Goal: Check status: Check status

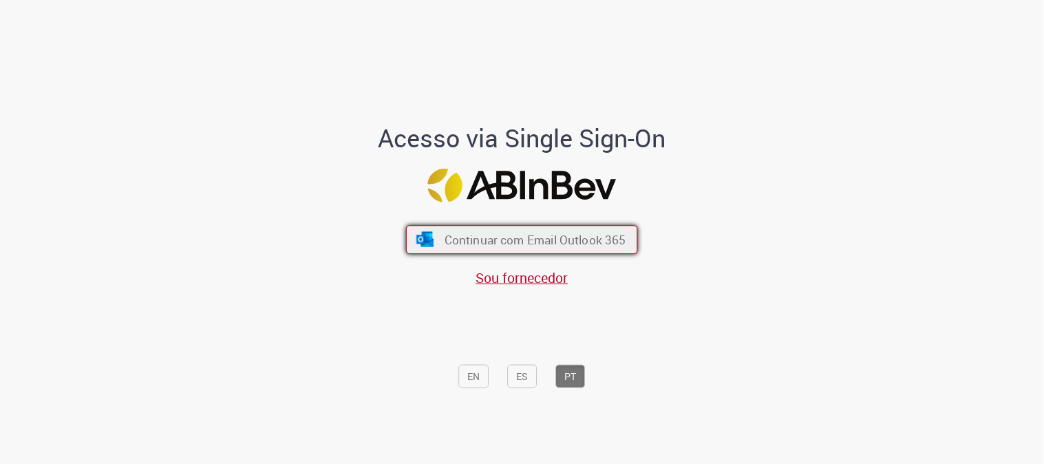
click at [617, 244] on span "Continuar com Email Outlook 365" at bounding box center [536, 240] width 182 height 16
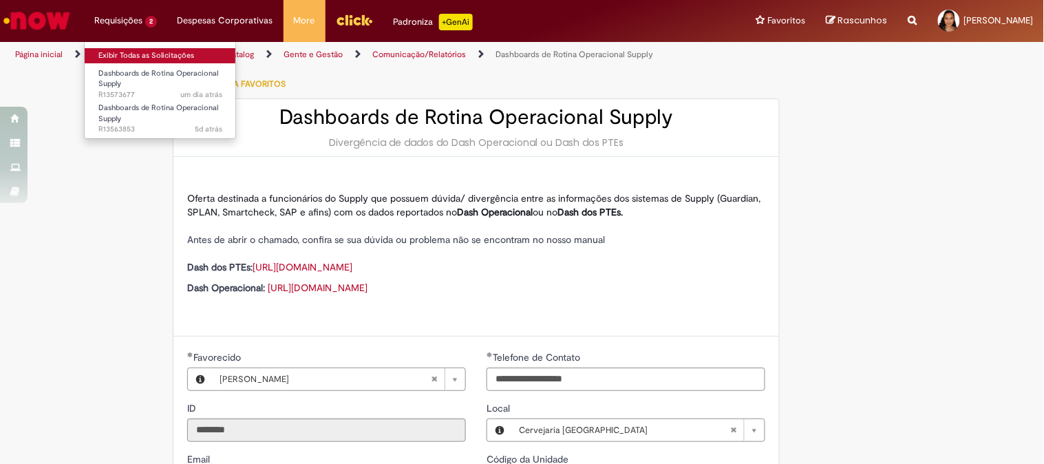
click at [123, 53] on link "Exibir Todas as Solicitações" at bounding box center [160, 55] width 151 height 15
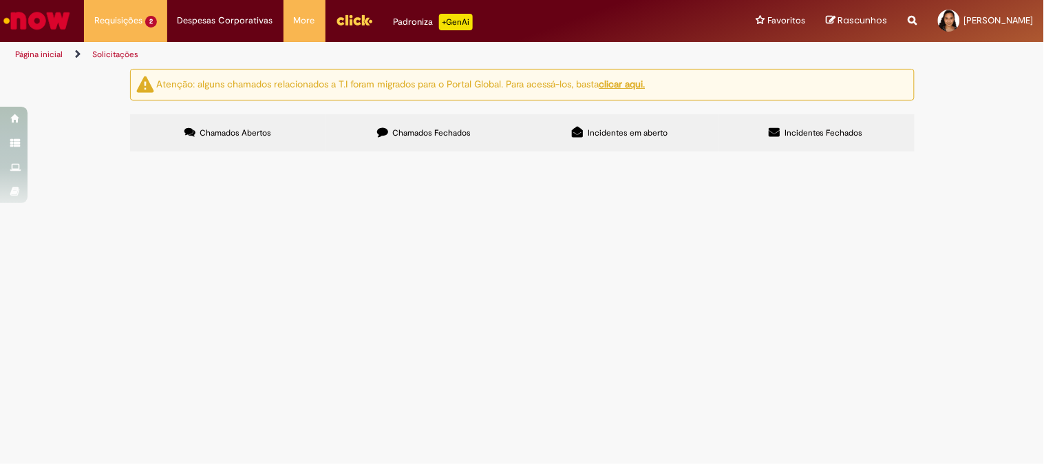
click at [0, 0] on span "Dashboards de Rotina Operacional Supply" at bounding box center [0, 0] width 0 height 0
click at [0, 0] on span "R13563853" at bounding box center [0, 0] width 0 height 0
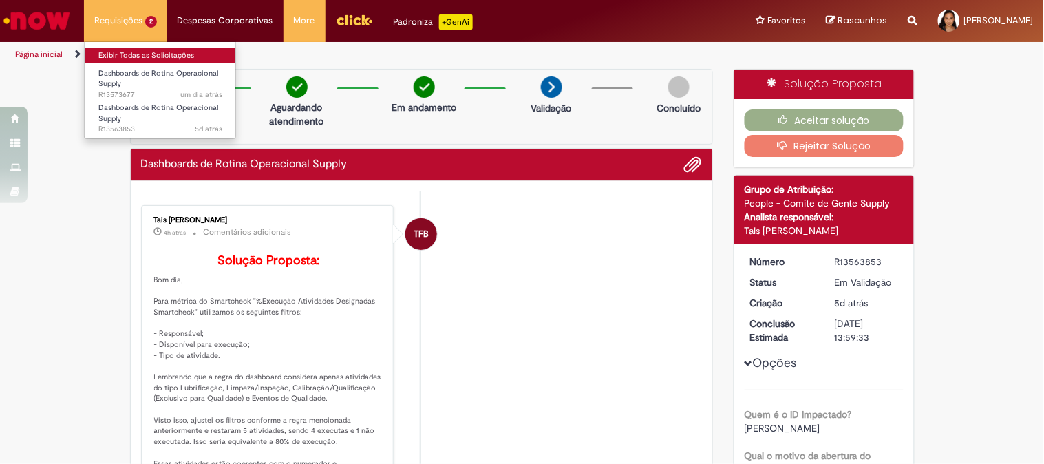
click at [132, 59] on link "Exibir Todas as Solicitações" at bounding box center [160, 55] width 151 height 15
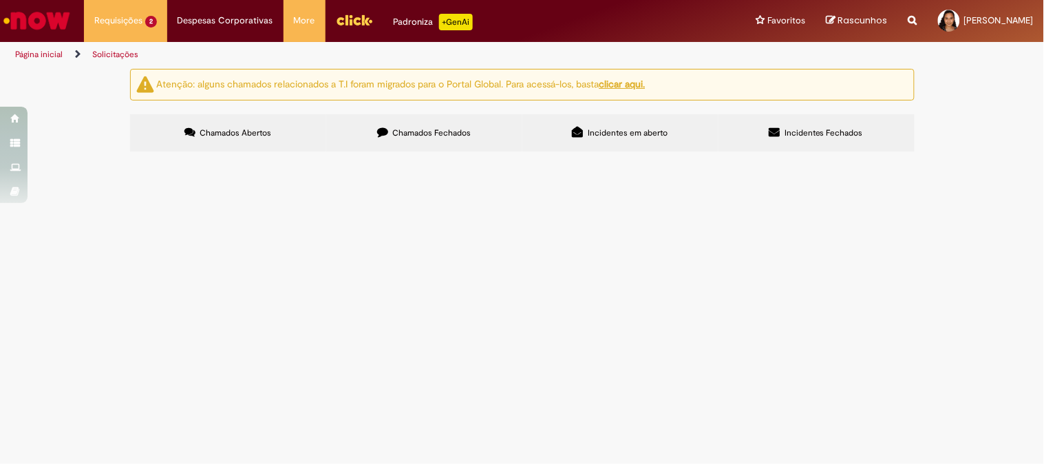
click at [0, 0] on span "Dashboards de Rotina Operacional Supply" at bounding box center [0, 0] width 0 height 0
click at [0, 0] on span "R13573677" at bounding box center [0, 0] width 0 height 0
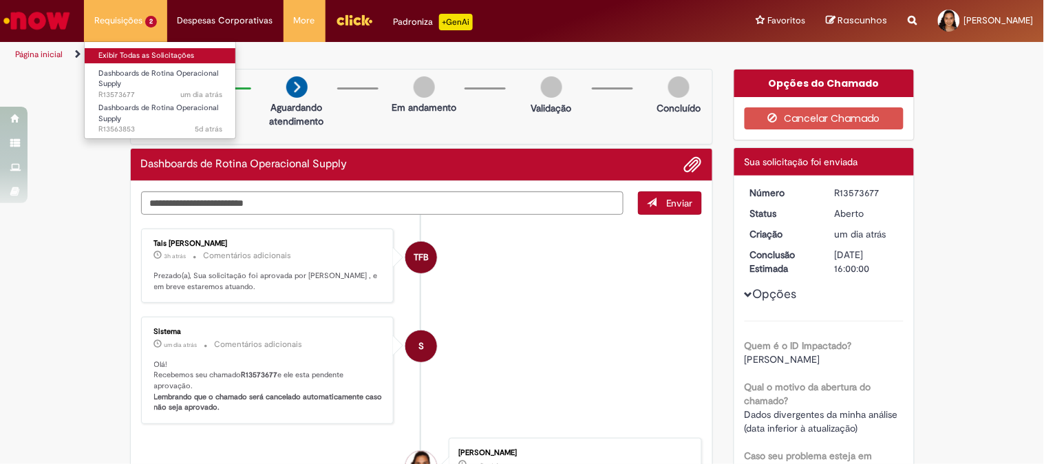
click at [141, 59] on link "Exibir Todas as Solicitações" at bounding box center [160, 55] width 151 height 15
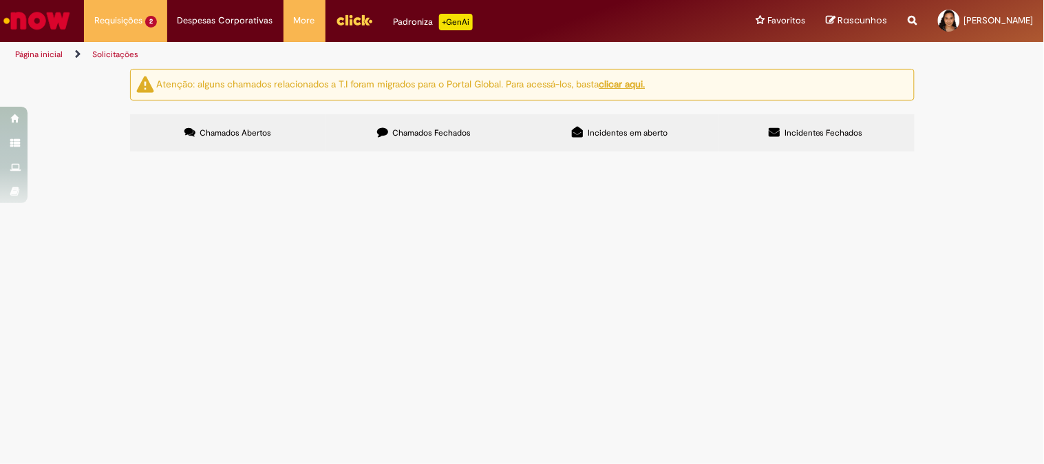
click at [0, 0] on span "Dashboards de Rotina Operacional Supply" at bounding box center [0, 0] width 0 height 0
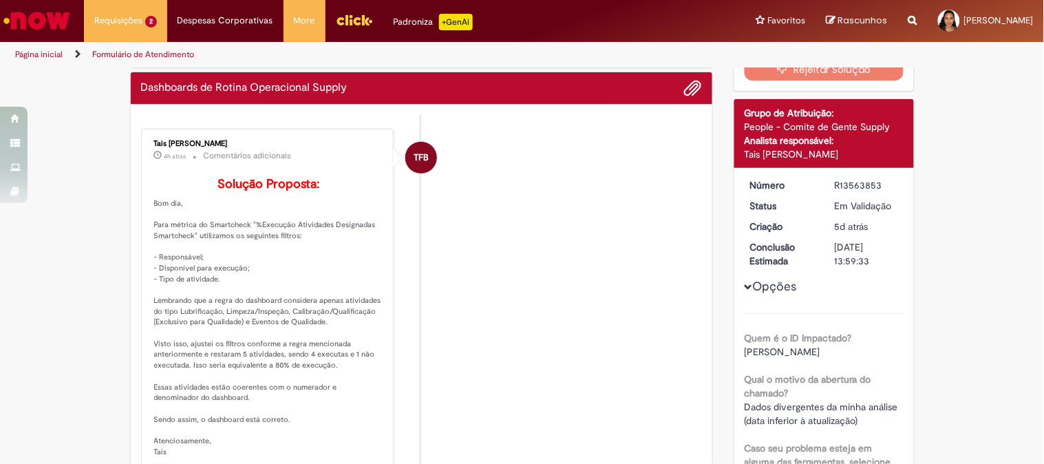
scroll to position [156, 0]
